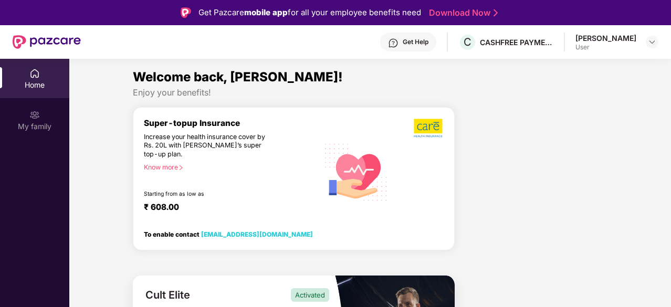
scroll to position [59, 0]
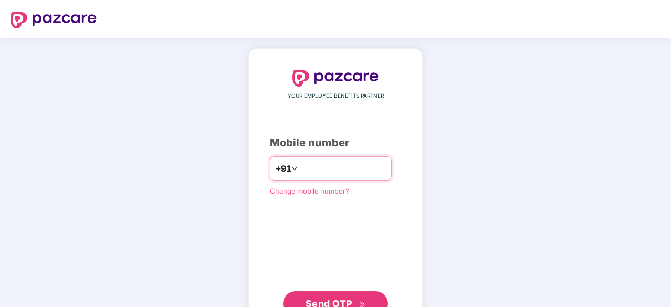
scroll to position [39, 0]
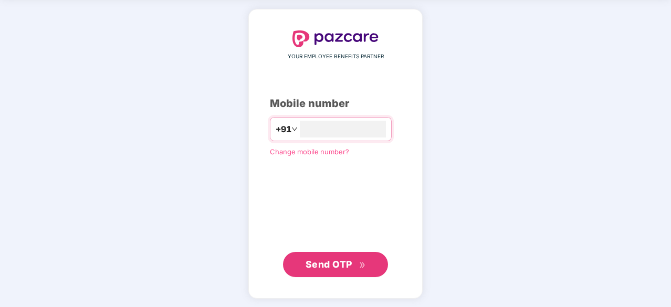
type input "**********"
click at [322, 264] on span "Send OTP" at bounding box center [328, 264] width 47 height 11
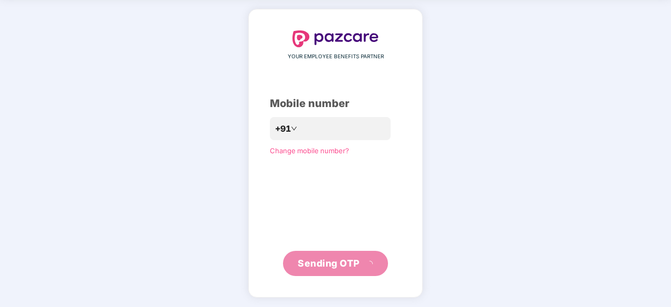
scroll to position [35, 0]
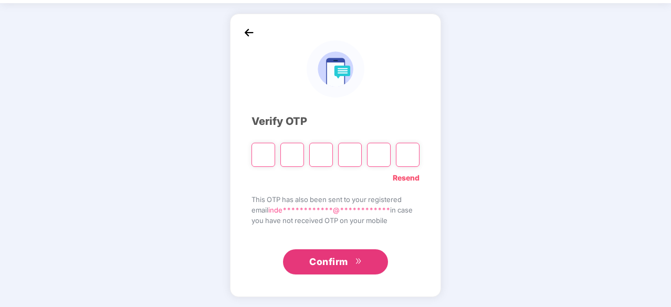
type input "*"
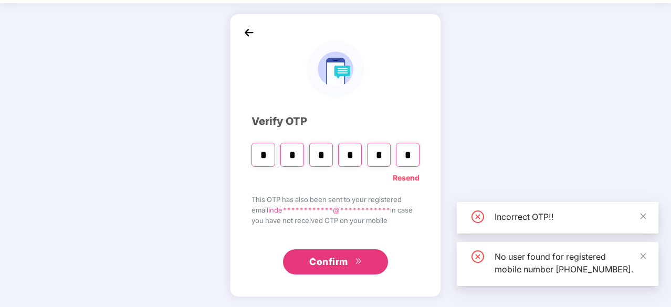
type input "*"
click at [338, 257] on span "Confirm" at bounding box center [328, 262] width 39 height 15
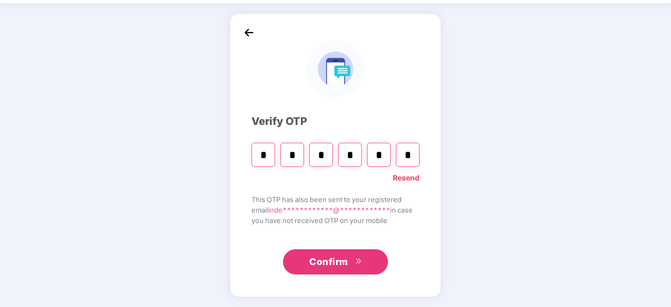
click at [407, 160] on input "*" at bounding box center [408, 155] width 24 height 24
type input "*"
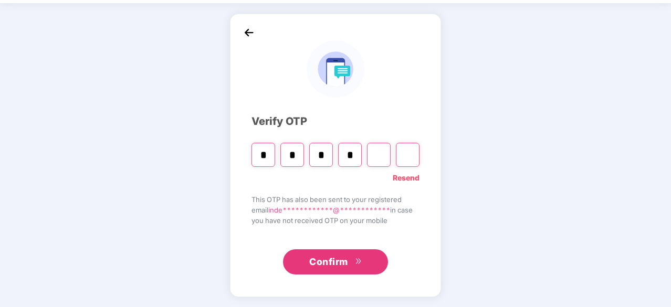
type input "*"
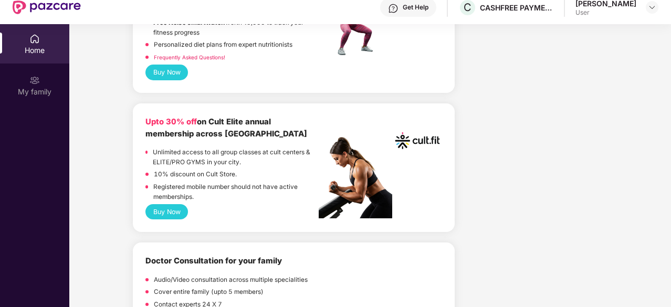
scroll to position [273, 0]
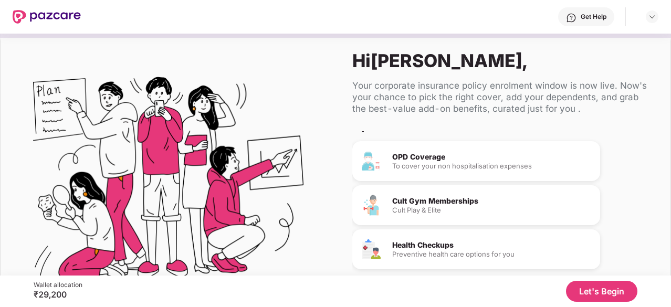
scroll to position [99, 0]
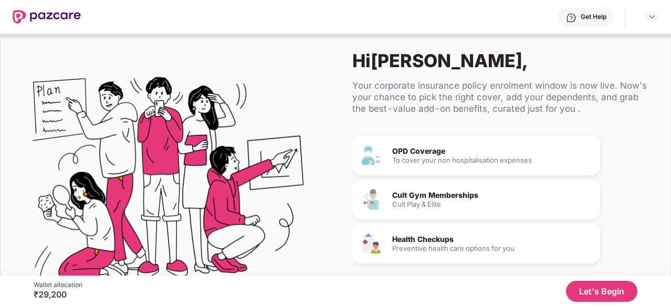
click at [443, 199] on div "Cult Gym Memberships Cult Play & Elite" at bounding box center [491, 200] width 199 height 16
click at [426, 208] on div "Cult Gym Memberships Cult Play & Elite" at bounding box center [476, 200] width 248 height 40
click at [594, 287] on button "Let's Begin" at bounding box center [601, 291] width 71 height 21
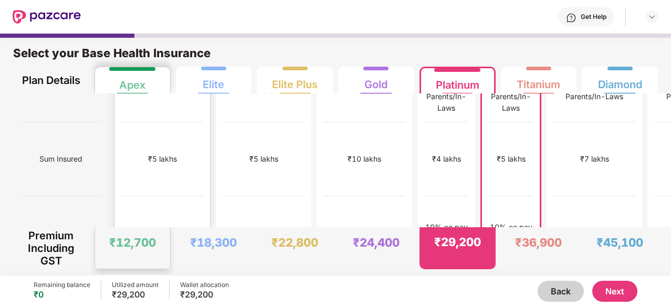
scroll to position [44, 0]
click at [129, 167] on div "₹5 lakhs" at bounding box center [162, 160] width 82 height 74
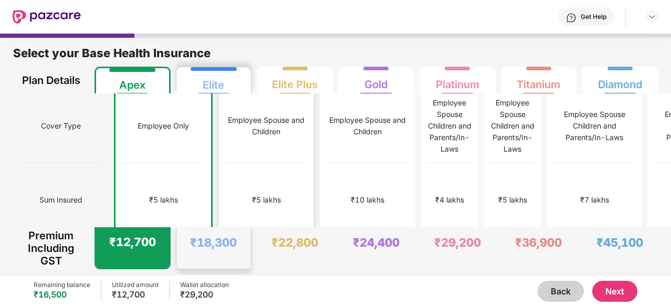
scroll to position [0, 0]
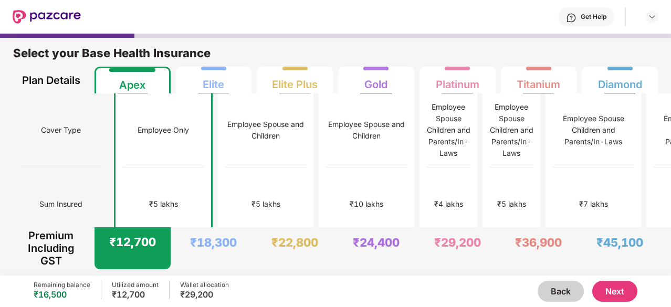
click at [606, 292] on button "Next" at bounding box center [614, 291] width 45 height 21
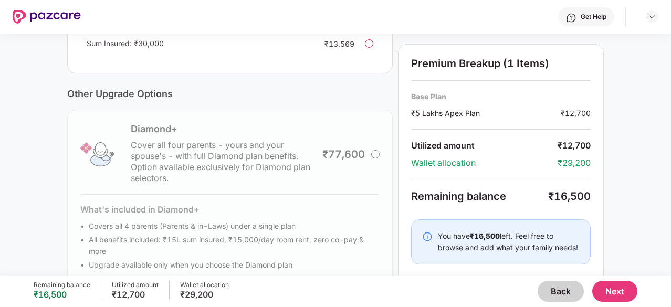
scroll to position [347, 0]
click at [628, 290] on button "Next" at bounding box center [614, 291] width 45 height 21
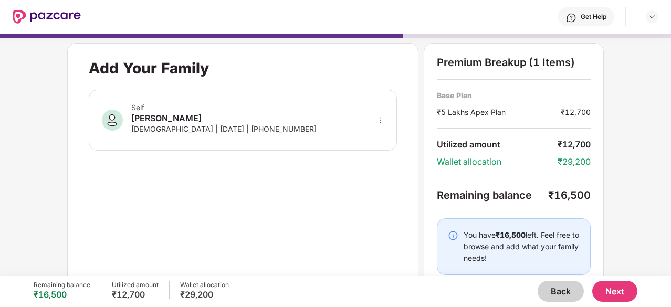
scroll to position [20, 0]
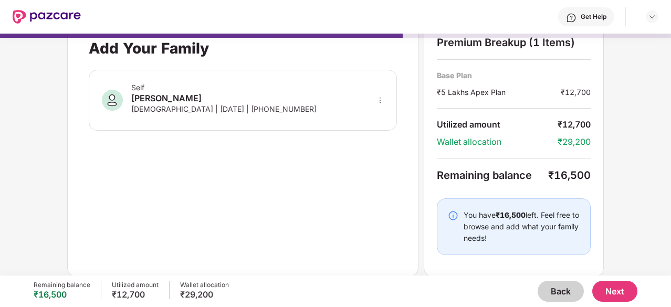
click at [619, 293] on button "Next" at bounding box center [614, 291] width 45 height 21
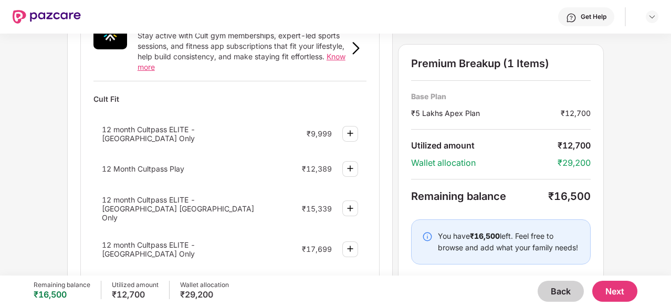
scroll to position [435, 0]
